Goal: Transaction & Acquisition: Subscribe to service/newsletter

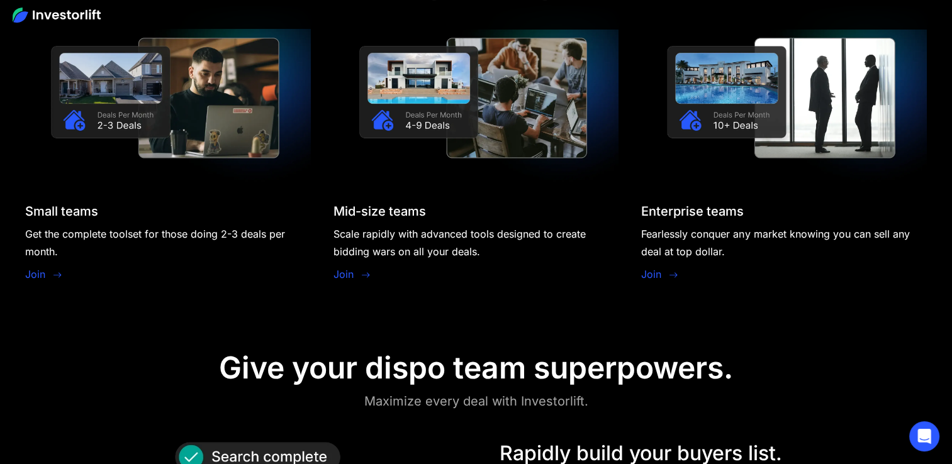
scroll to position [1148, 0]
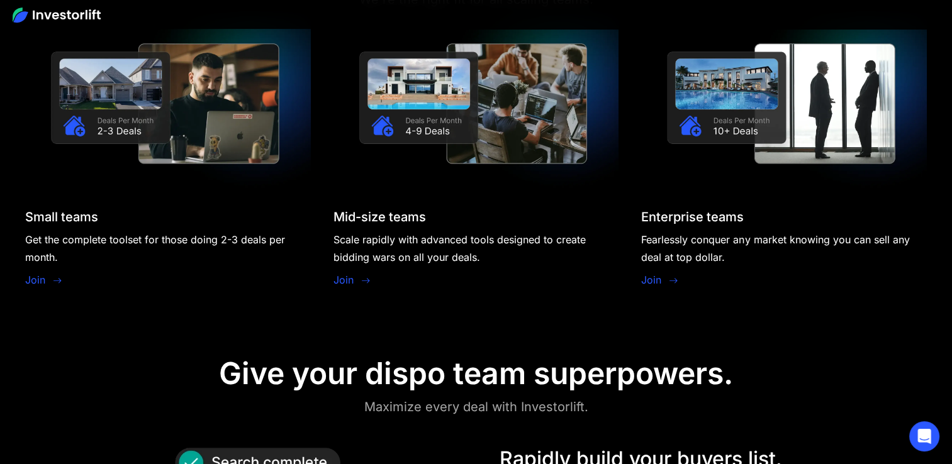
click at [37, 278] on link "Join" at bounding box center [35, 279] width 20 height 15
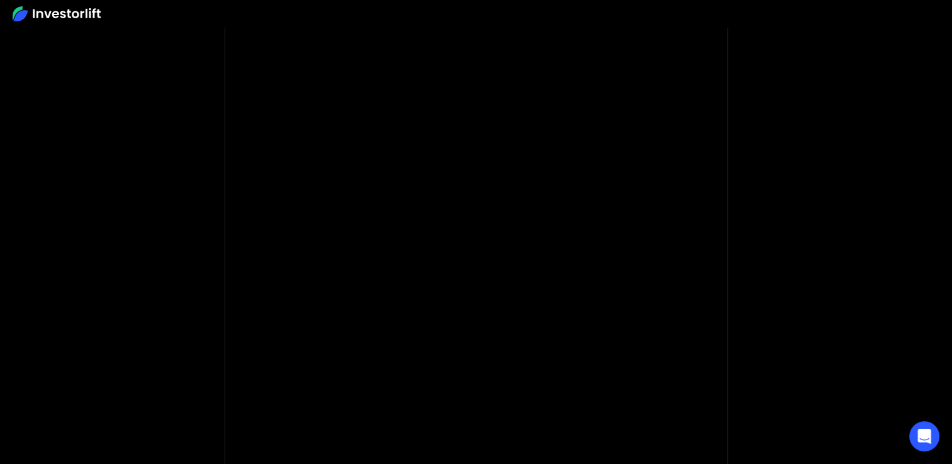
scroll to position [93, 0]
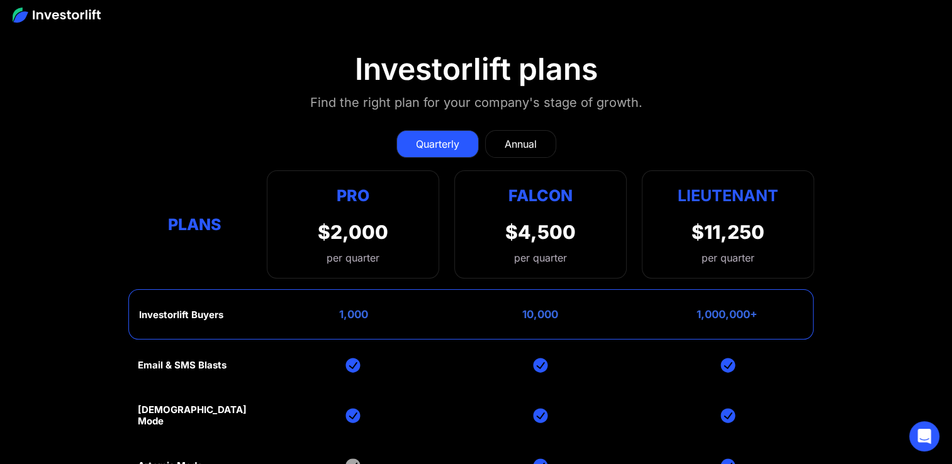
scroll to position [4951, 0]
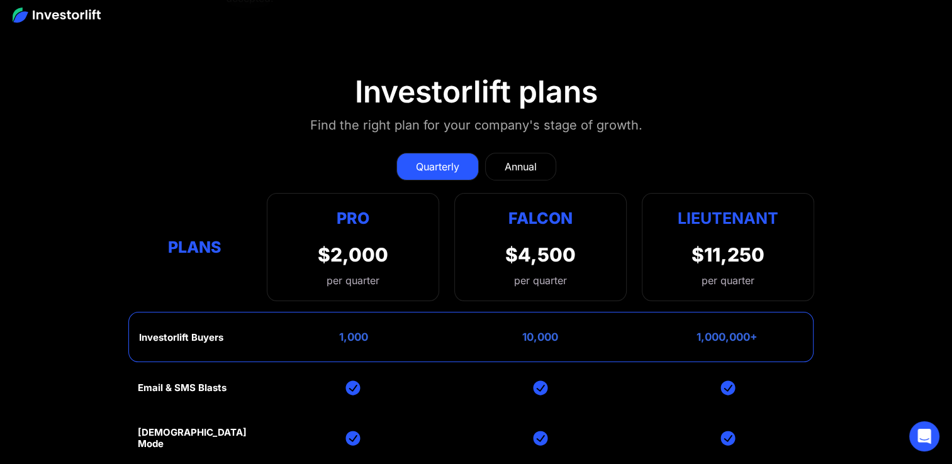
click at [511, 159] on div "Annual" at bounding box center [521, 166] width 32 height 15
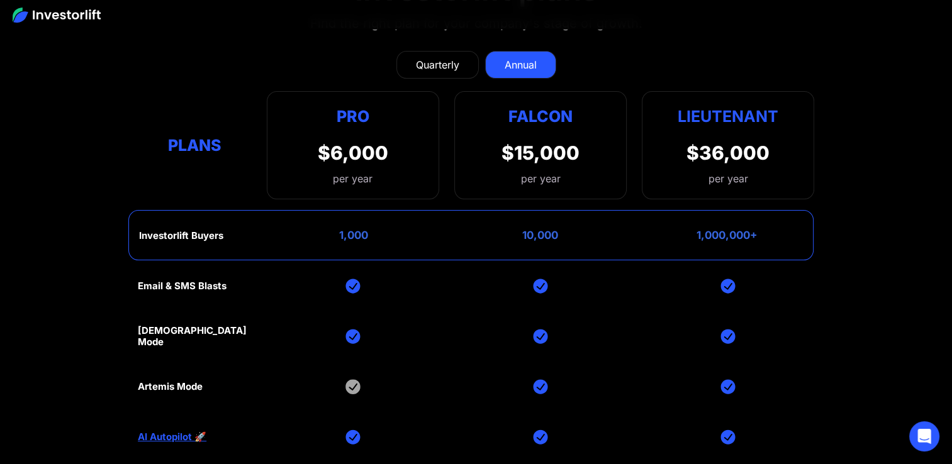
scroll to position [5053, 0]
click at [453, 58] on div "Quarterly" at bounding box center [437, 65] width 43 height 15
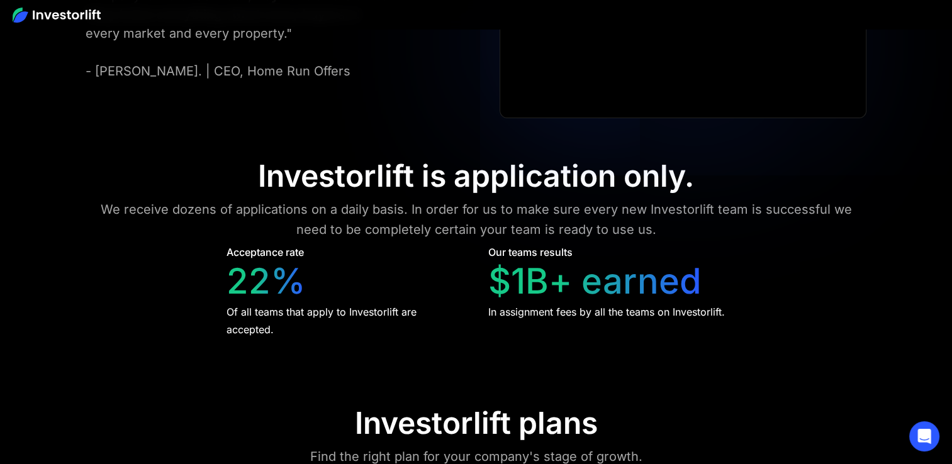
scroll to position [4619, 0]
